Goal: Task Accomplishment & Management: Manage account settings

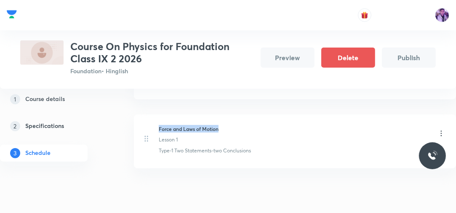
drag, startPoint x: 158, startPoint y: 128, endPoint x: 232, endPoint y: 128, distance: 74.5
click at [232, 128] on div "Force and Laws of Motion Lesson 1 Type-1 Two Statements-two Conclusions" at bounding box center [294, 139] width 301 height 29
copy h6 "Force and Laws of Motion"
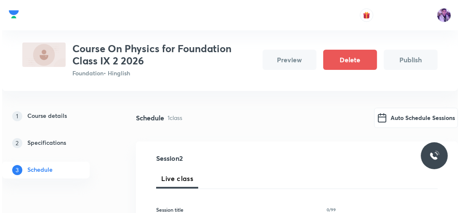
scroll to position [20, 0]
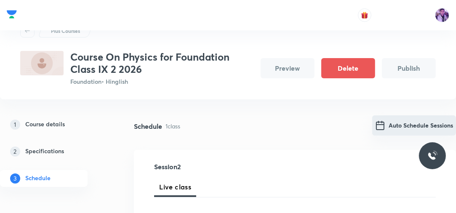
click at [392, 127] on button "Auto Schedule Sessions" at bounding box center [414, 125] width 84 height 20
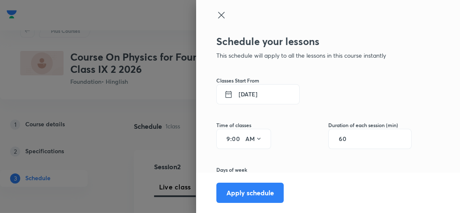
click at [222, 138] on input "9" at bounding box center [225, 139] width 10 height 7
click at [225, 139] on div "9 : 00 AM" at bounding box center [243, 139] width 55 height 20
click at [246, 143] on button "AM" at bounding box center [254, 138] width 24 height 13
click at [248, 157] on div "PM" at bounding box center [249, 160] width 30 height 20
click at [224, 139] on input "9" at bounding box center [225, 139] width 10 height 7
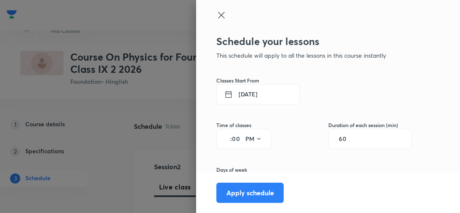
type input "4"
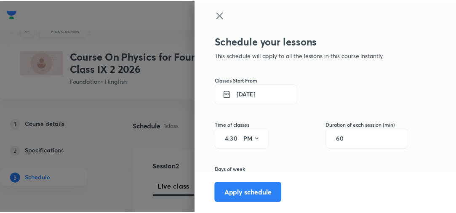
scroll to position [87, 0]
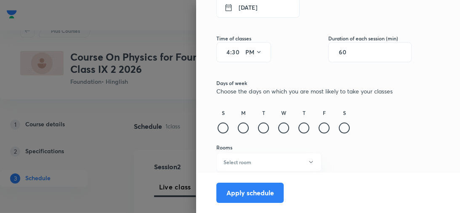
type input "30"
click at [283, 128] on div at bounding box center [283, 128] width 11 height 11
click at [272, 164] on button "Select room" at bounding box center [268, 162] width 105 height 19
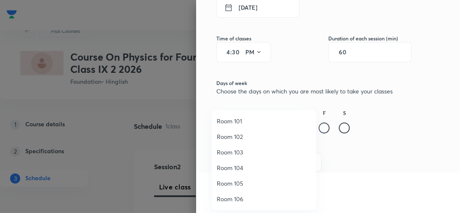
click at [265, 165] on span "Room 104" at bounding box center [264, 167] width 94 height 9
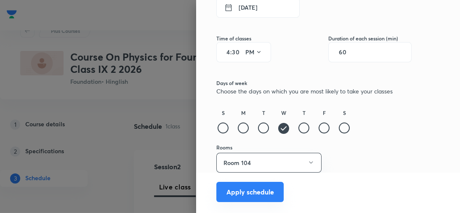
click at [243, 194] on button "Apply schedule" at bounding box center [249, 192] width 67 height 20
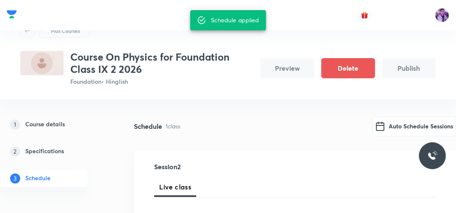
click at [396, 74] on button "Publish" at bounding box center [409, 68] width 54 height 20
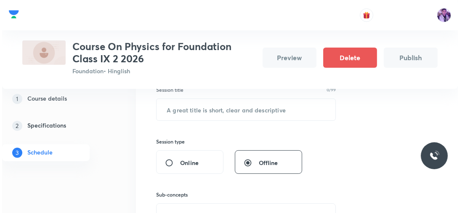
scroll to position [53, 0]
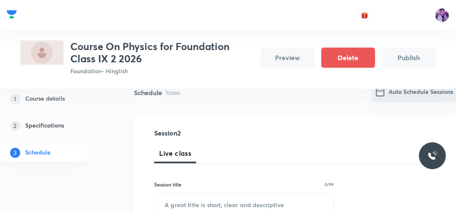
click at [406, 92] on button "Auto Schedule Sessions" at bounding box center [414, 92] width 84 height 20
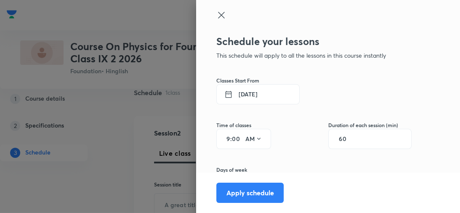
click at [224, 137] on input "9" at bounding box center [225, 139] width 10 height 7
type input "4"
click at [248, 140] on button "AM" at bounding box center [254, 138] width 24 height 13
click at [249, 153] on div "PM" at bounding box center [249, 160] width 30 height 20
click at [340, 138] on input "60" at bounding box center [347, 139] width 16 height 7
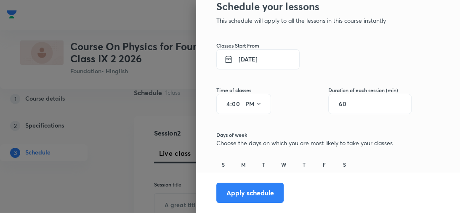
scroll to position [87, 0]
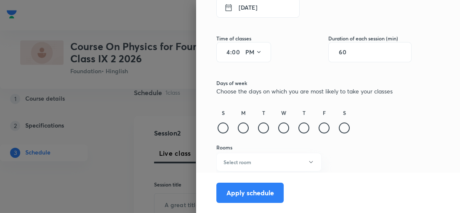
click at [232, 51] on input "00" at bounding box center [237, 52] width 10 height 7
type input "30"
click at [278, 126] on div at bounding box center [283, 128] width 11 height 11
click at [272, 160] on button "Select room" at bounding box center [268, 162] width 105 height 19
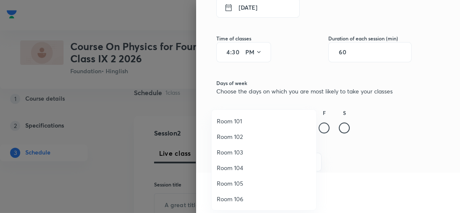
click at [248, 170] on span "Room 104" at bounding box center [264, 167] width 94 height 9
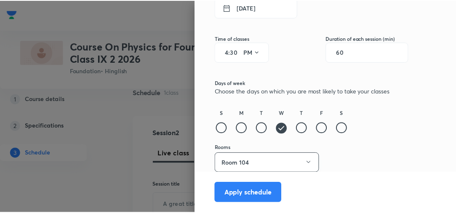
scroll to position [88, 0]
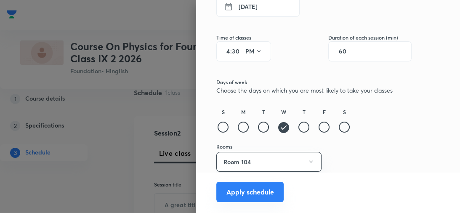
click at [255, 187] on button "Apply schedule" at bounding box center [249, 192] width 67 height 20
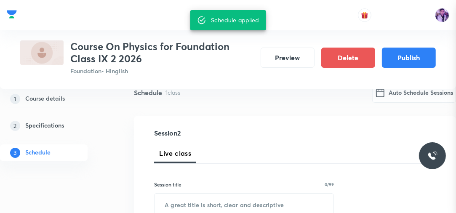
scroll to position [87, 0]
click at [404, 61] on button "Publish" at bounding box center [409, 57] width 54 height 20
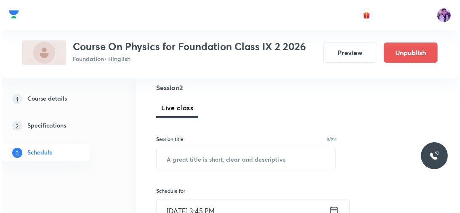
scroll to position [489, 0]
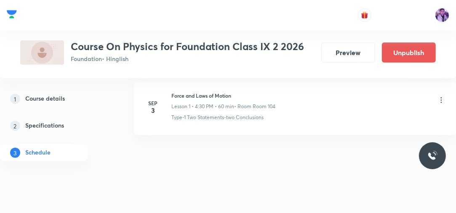
click at [443, 93] on div "Force and Laws of Motion Lesson 1 • 4:30 PM • 60 min • Room Room 104" at bounding box center [308, 101] width 274 height 19
click at [441, 102] on icon at bounding box center [441, 100] width 1 height 5
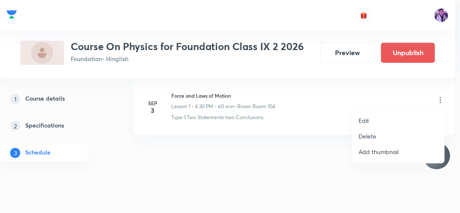
drag, startPoint x: 395, startPoint y: 120, endPoint x: 305, endPoint y: 155, distance: 97.3
click at [395, 120] on li "Edit" at bounding box center [398, 121] width 92 height 16
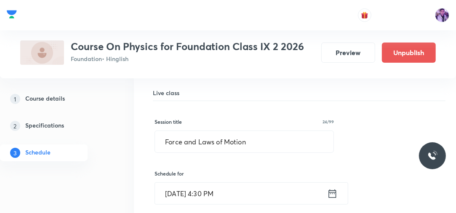
scroll to position [89, 0]
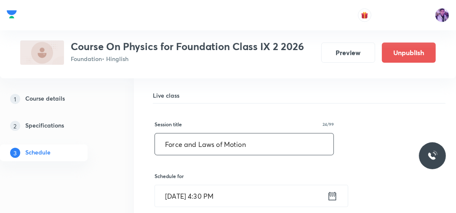
drag, startPoint x: 254, startPoint y: 147, endPoint x: 147, endPoint y: 145, distance: 107.4
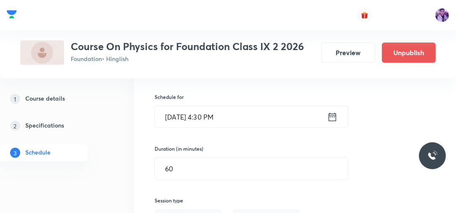
scroll to position [157, 0]
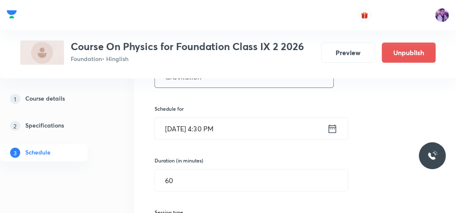
type input "Gravitation"
click at [210, 132] on input "[DATE] 4:30 PM" at bounding box center [241, 128] width 172 height 21
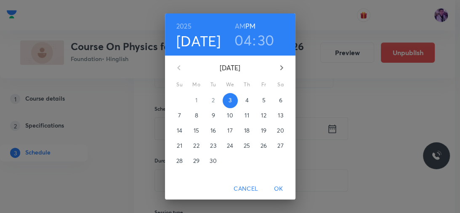
click at [261, 40] on h3 "30" at bounding box center [266, 40] width 17 height 18
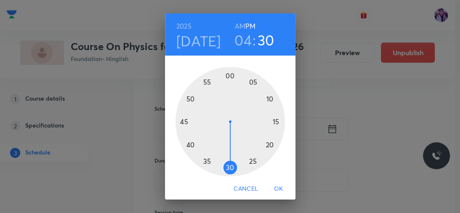
click at [239, 167] on div at bounding box center [230, 121] width 109 height 109
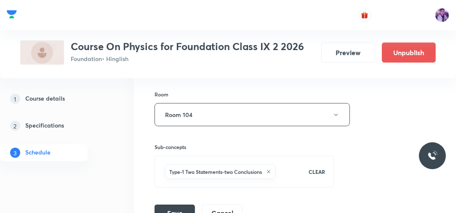
scroll to position [359, 0]
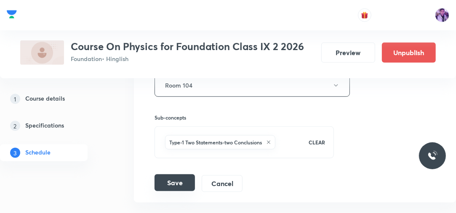
click at [178, 179] on button "Save" at bounding box center [175, 182] width 40 height 17
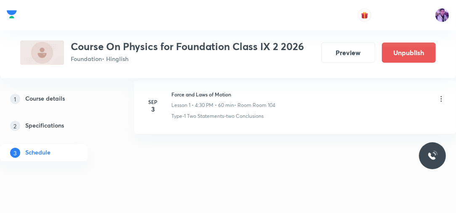
scroll to position [118, 0]
